Goal: Task Accomplishment & Management: Manage account settings

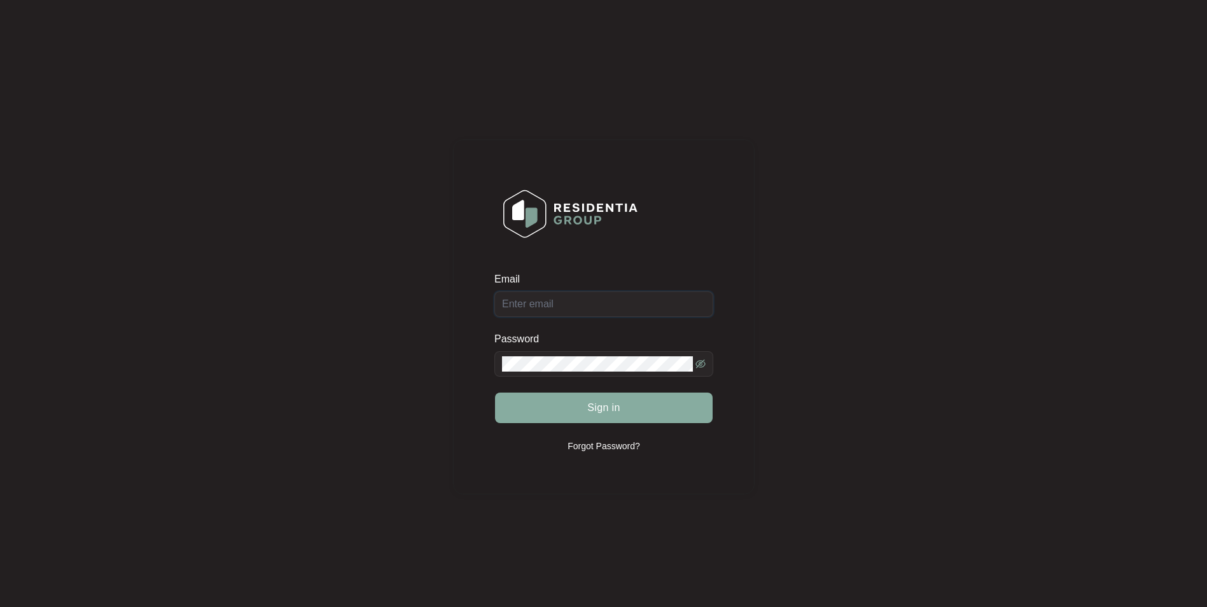
type input "[EMAIL_ADDRESS][DOMAIN_NAME]"
click at [602, 410] on span "Sign in" at bounding box center [603, 407] width 33 height 15
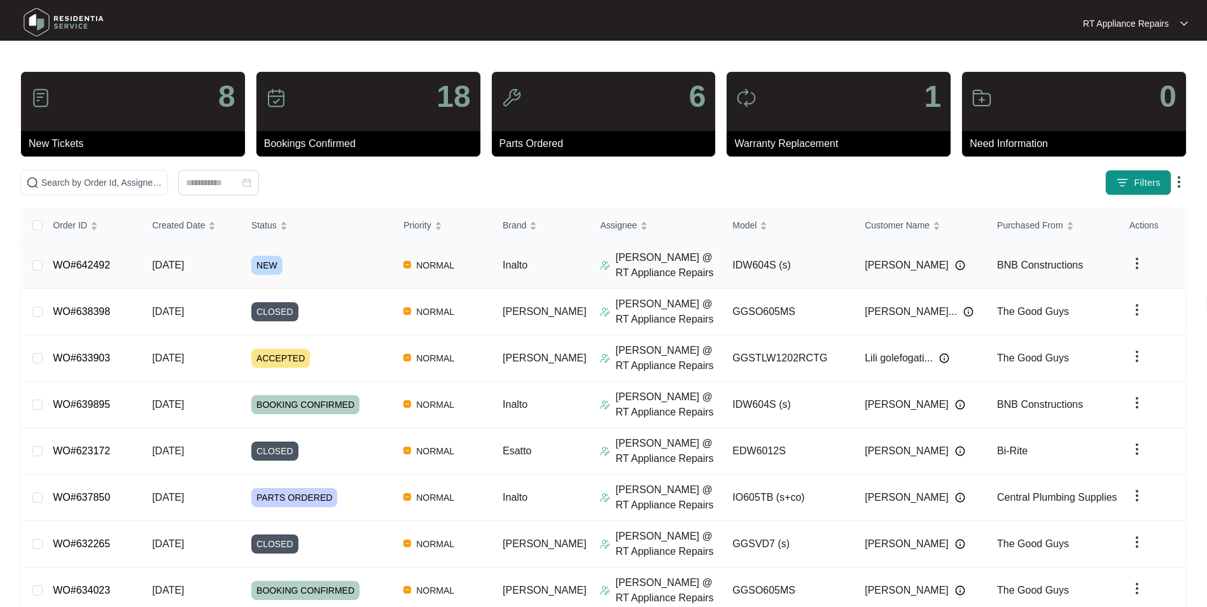
click at [88, 267] on link "WO#642492" at bounding box center [81, 265] width 57 height 11
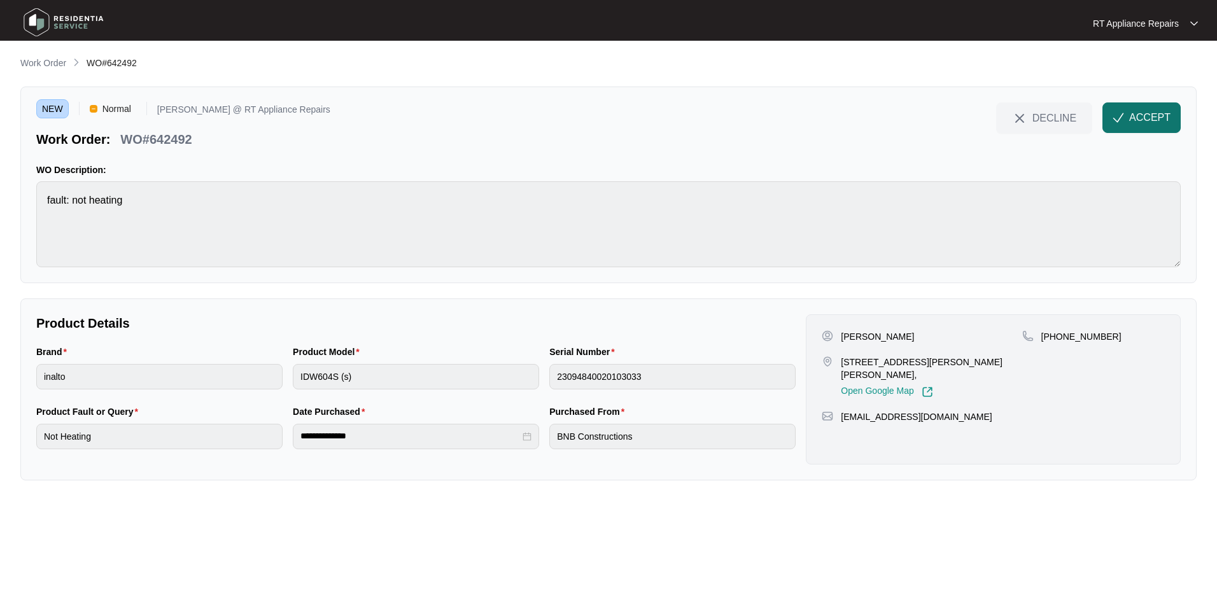
click at [962, 119] on span "ACCEPT" at bounding box center [1149, 117] width 41 height 15
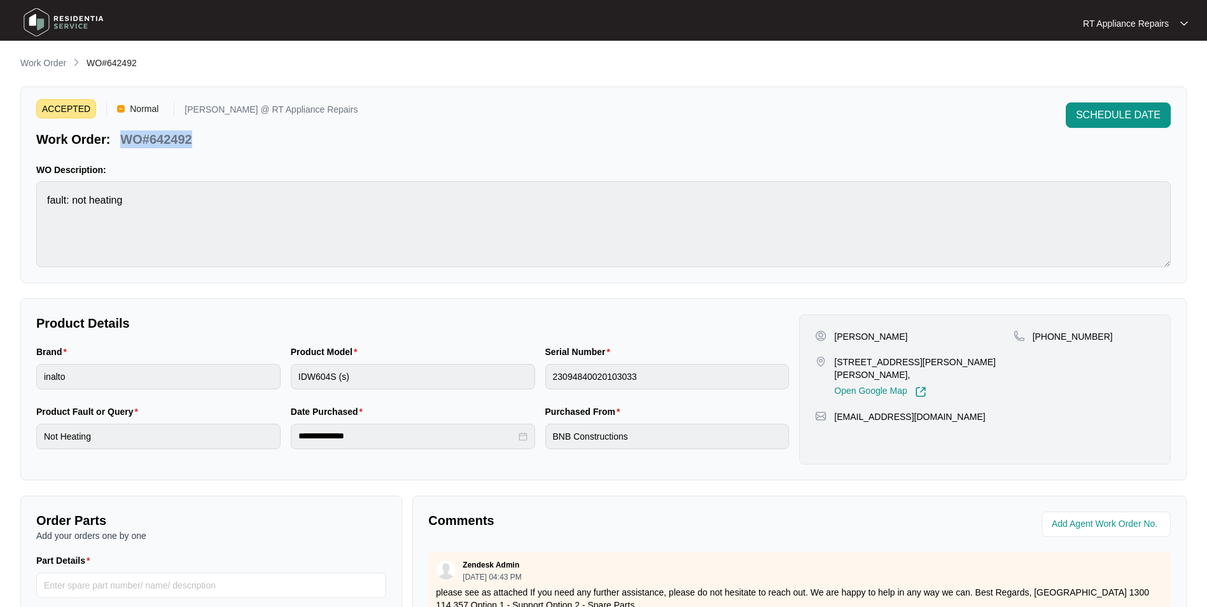
drag, startPoint x: 122, startPoint y: 138, endPoint x: 198, endPoint y: 140, distance: 75.7
click at [198, 140] on div "Work Order: WO#642492" at bounding box center [196, 137] width 321 height 22
drag, startPoint x: 487, startPoint y: 146, endPoint x: 480, endPoint y: 148, distance: 7.1
click at [486, 146] on div "ACCEPTED Normal [PERSON_NAME] @ RT Appliance Repairs Work Order: WO#642492 SCHE…" at bounding box center [603, 125] width 1135 height 46
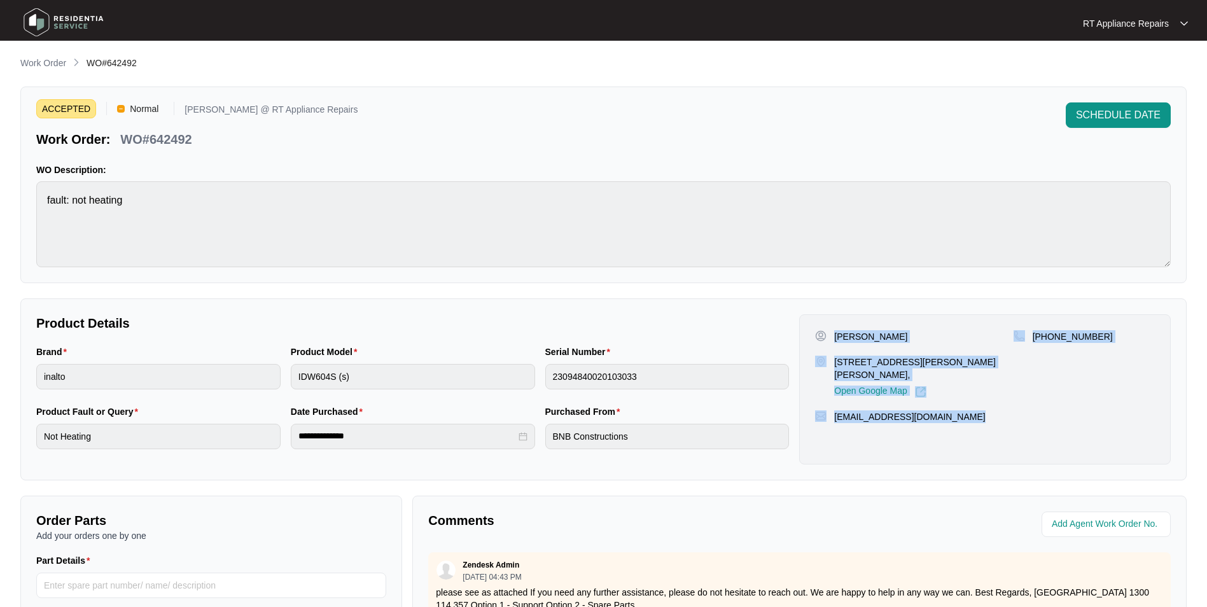
drag, startPoint x: 835, startPoint y: 335, endPoint x: 963, endPoint y: 414, distance: 150.3
click at [962, 414] on div "[PERSON_NAME] [STREET_ADDRESS][PERSON_NAME][PERSON_NAME], Open Google Map [PHON…" at bounding box center [985, 389] width 372 height 150
copy div "[PERSON_NAME] [STREET_ADDRESS][PERSON_NAME][PERSON_NAME], Open Google Map [PHON…"
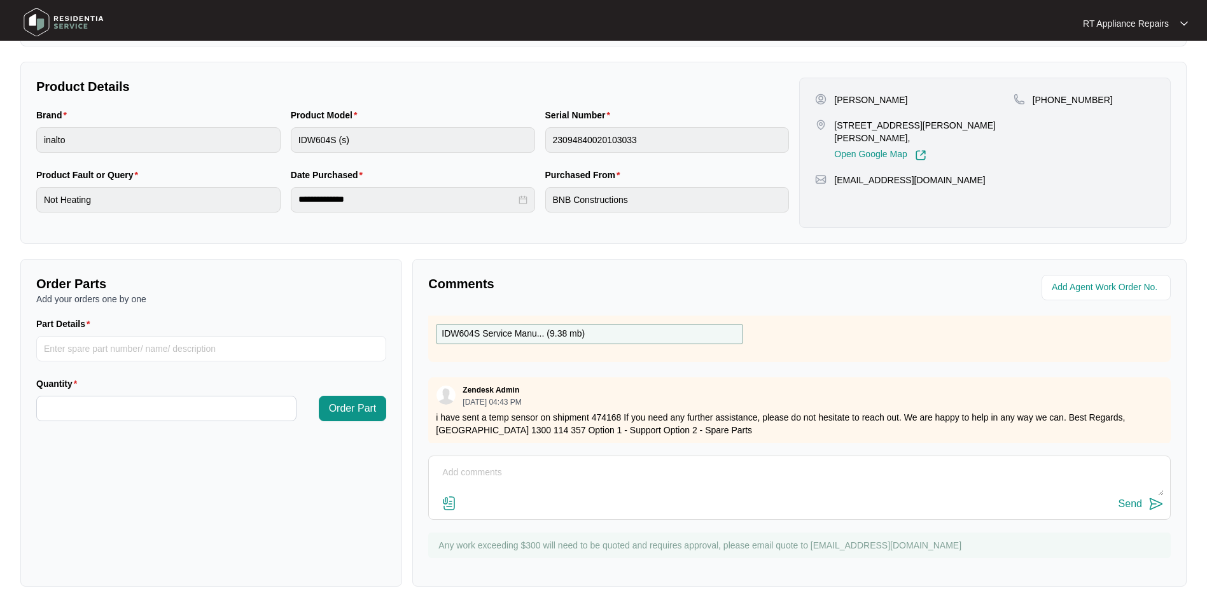
scroll to position [102, 0]
drag, startPoint x: 481, startPoint y: 408, endPoint x: 623, endPoint y: 408, distance: 141.9
click at [623, 410] on p "i have sent a temp sensor on shipment 474168 If you need any further assistance…" at bounding box center [799, 422] width 727 height 25
copy p "a temp sensor on shipment 474168"
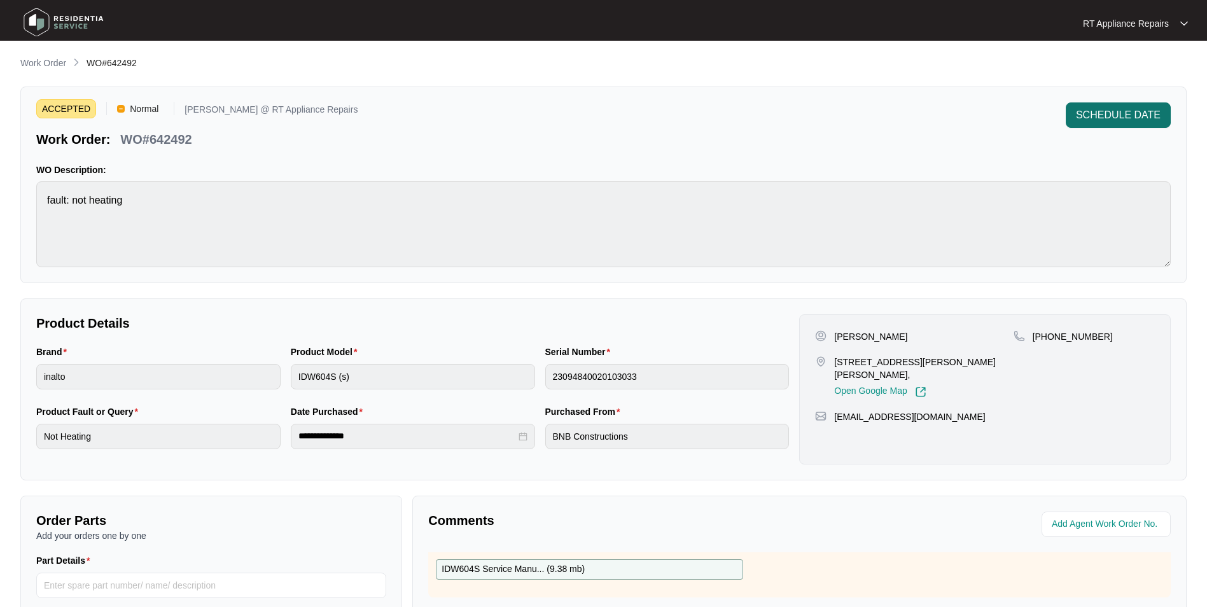
click at [962, 118] on span "SCHEDULE DATE" at bounding box center [1118, 115] width 85 height 15
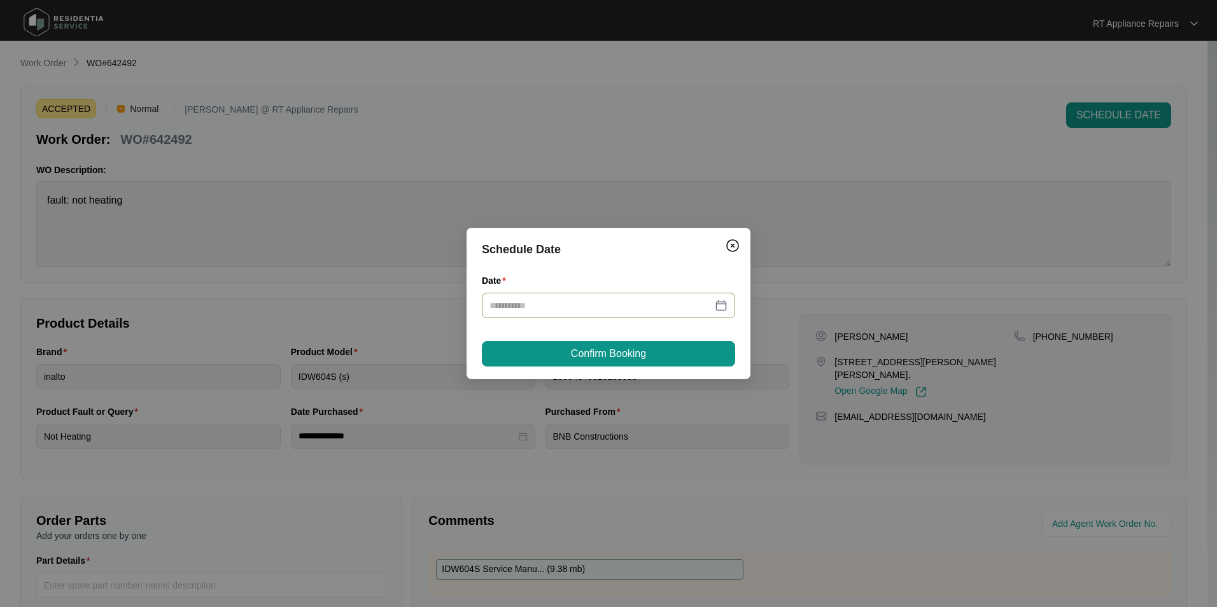
click at [528, 295] on div at bounding box center [608, 305] width 253 height 25
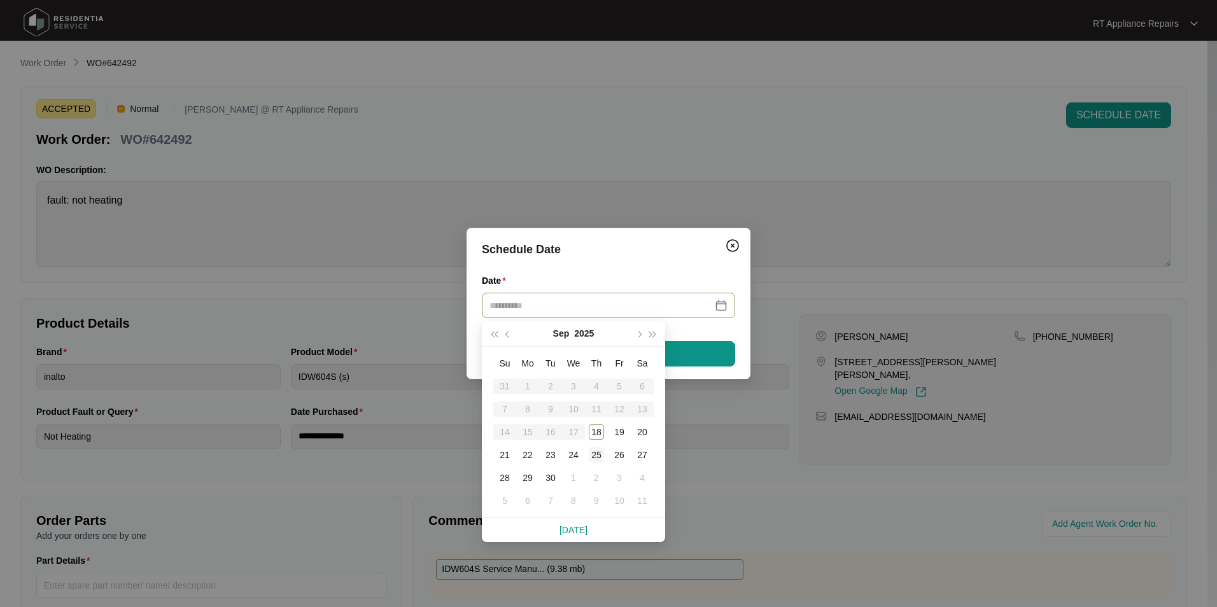
click at [595, 453] on div "25" at bounding box center [596, 454] width 15 height 15
type input "**********"
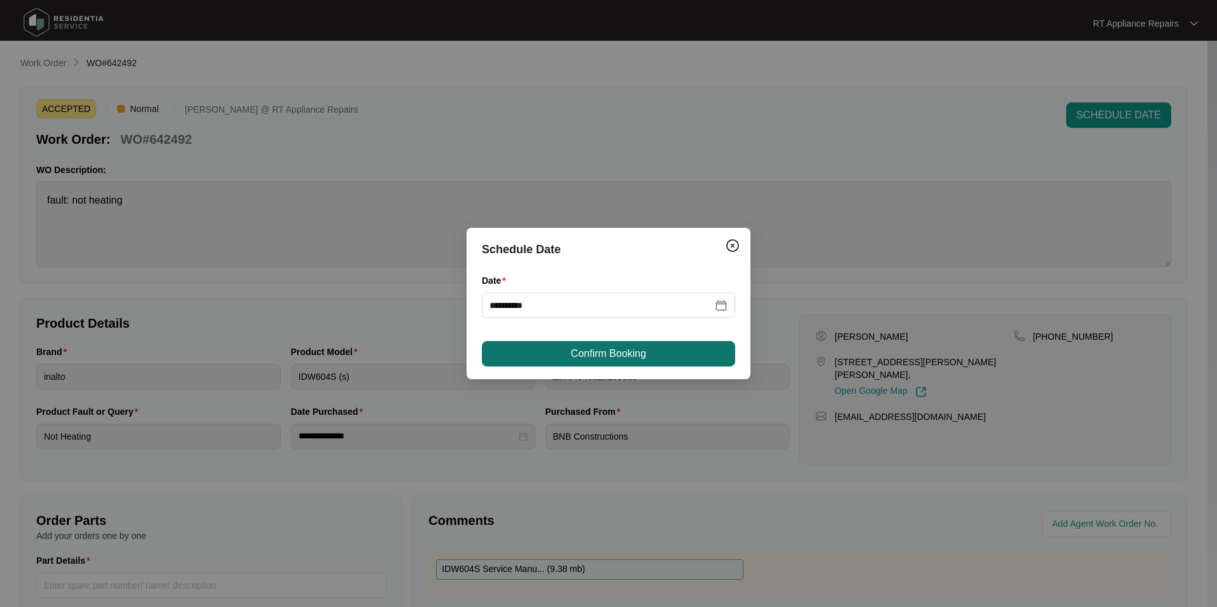
click at [625, 347] on span "Confirm Booking" at bounding box center [608, 353] width 75 height 15
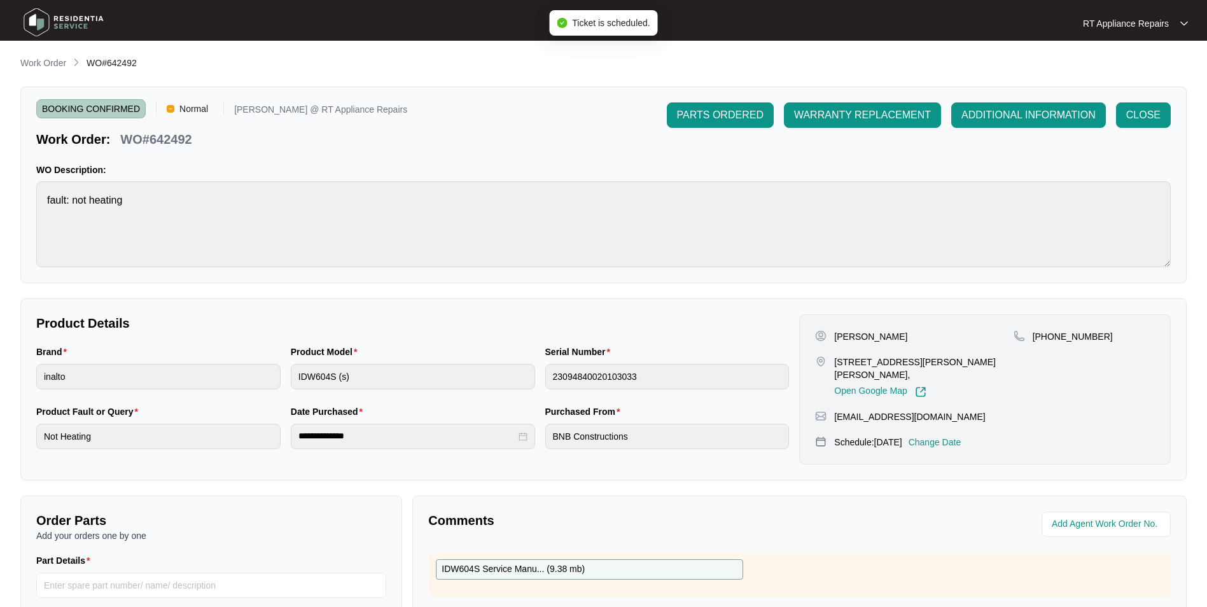
click at [962, 24] on div "RT Appliance Repairs" at bounding box center [1135, 23] width 105 height 13
click at [962, 71] on p "Log Out" at bounding box center [1146, 67] width 64 height 13
